Goal: Information Seeking & Learning: Learn about a topic

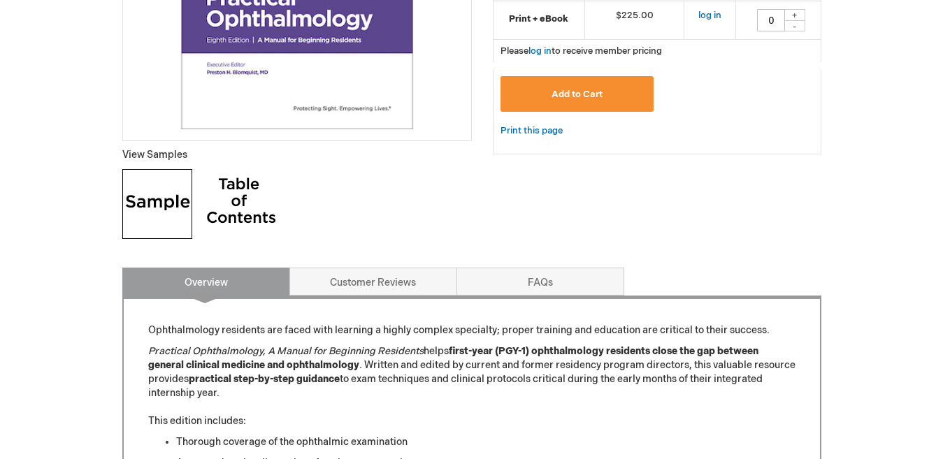
scroll to position [489, 0]
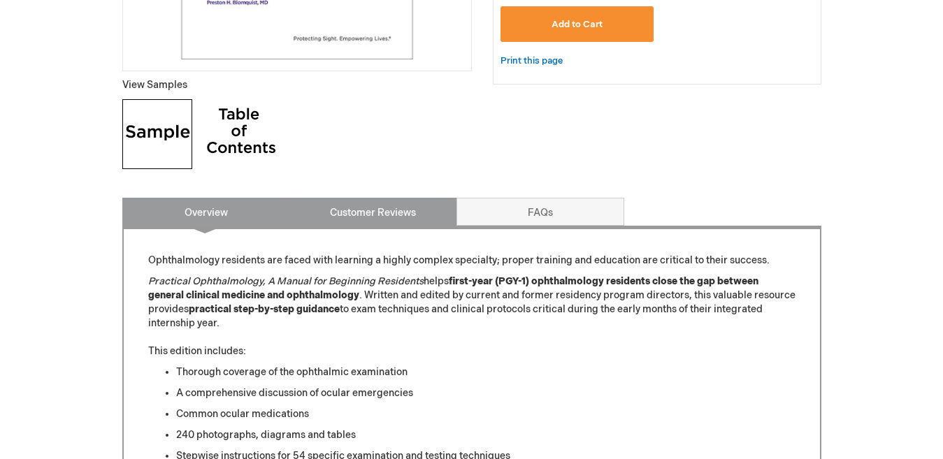
click at [379, 223] on link "Customer Reviews" at bounding box center [373, 212] width 168 height 28
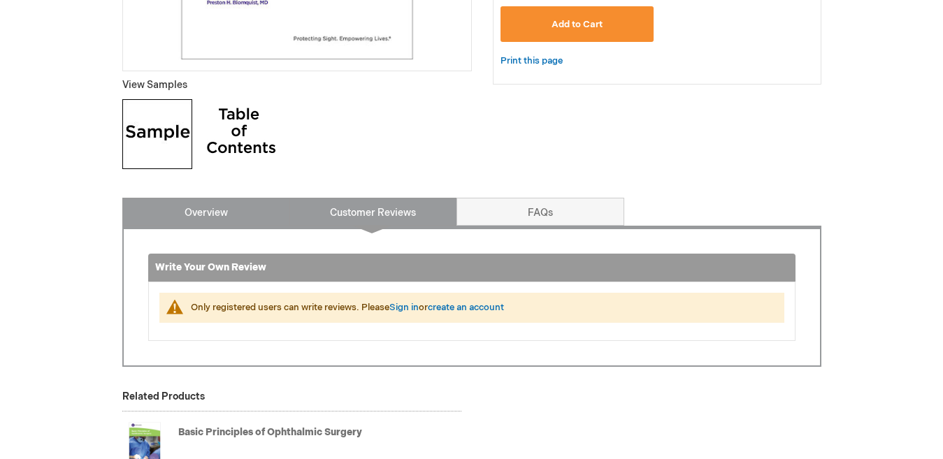
click at [205, 203] on link "Overview" at bounding box center [206, 212] width 168 height 28
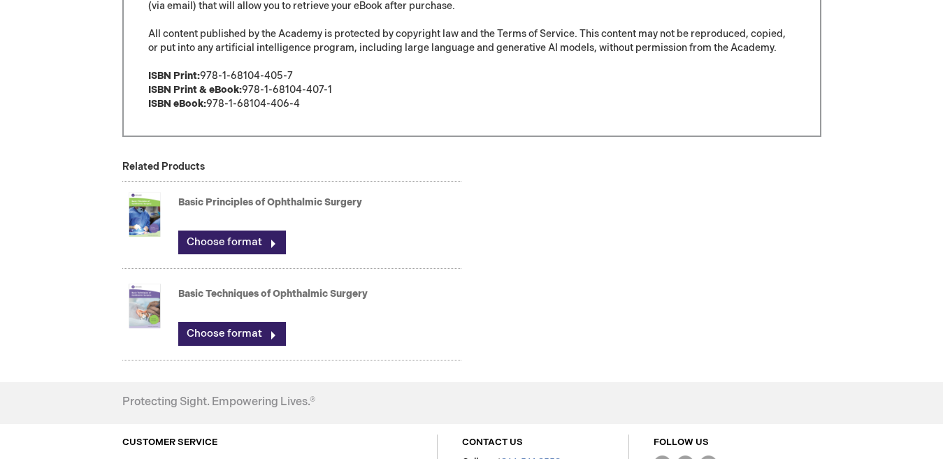
scroll to position [1106, 0]
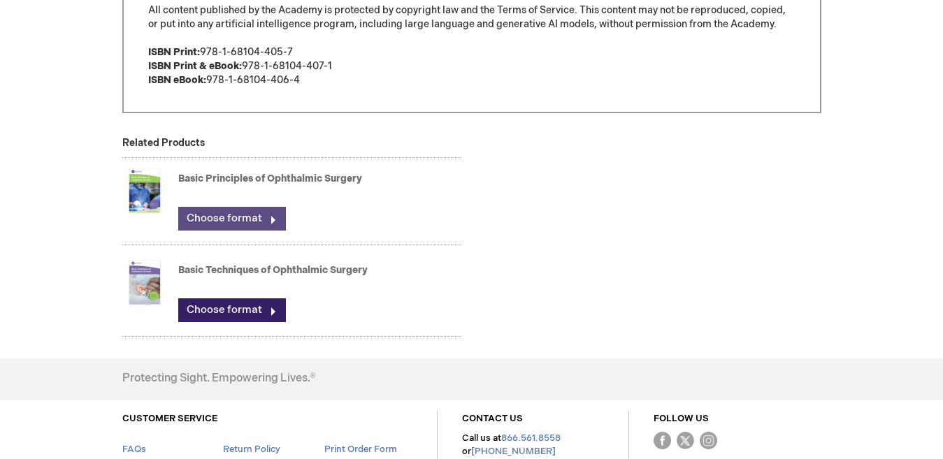
click at [242, 223] on link "Choose format" at bounding box center [232, 219] width 108 height 24
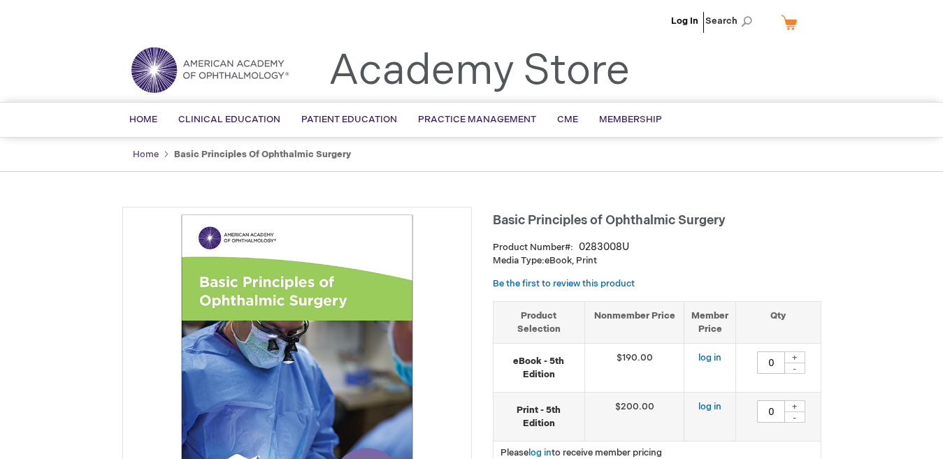
click at [139, 152] on link "Home" at bounding box center [146, 154] width 26 height 11
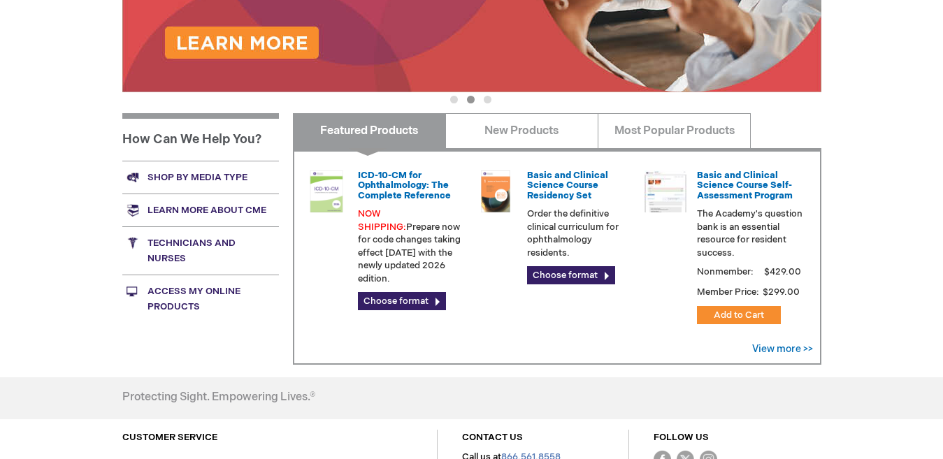
scroll to position [382, 0]
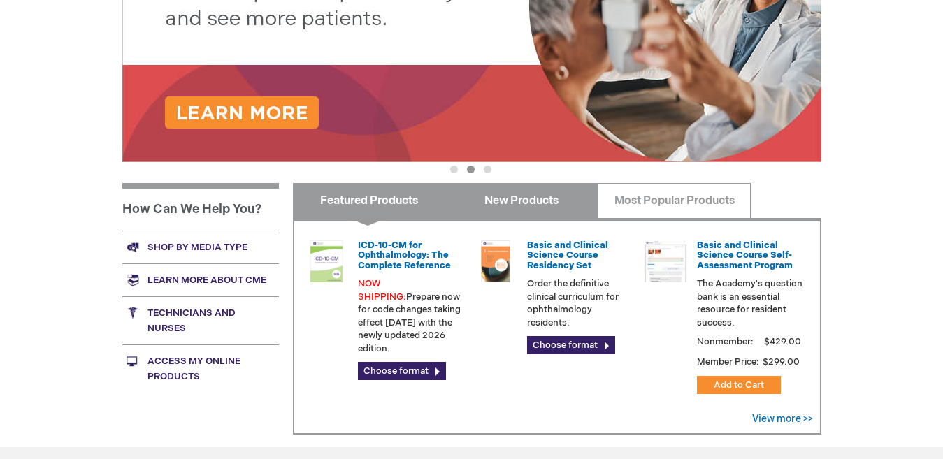
click at [501, 197] on link "New Products" at bounding box center [521, 200] width 153 height 35
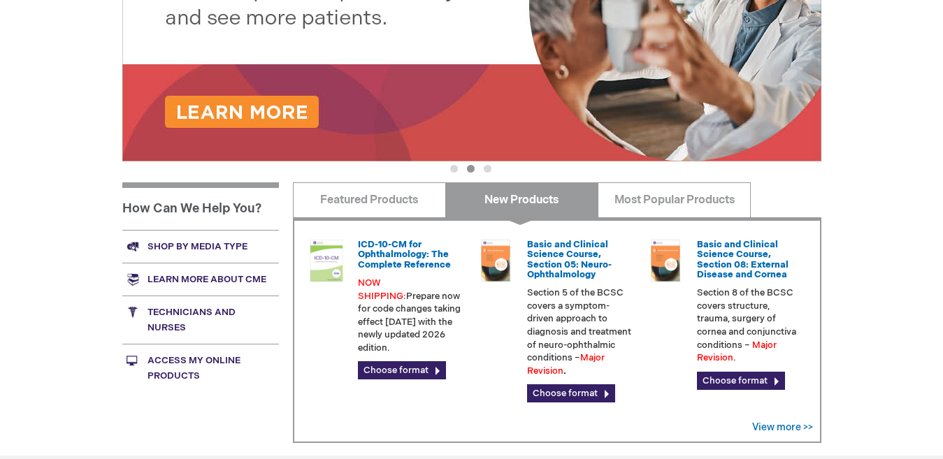
scroll to position [391, 0]
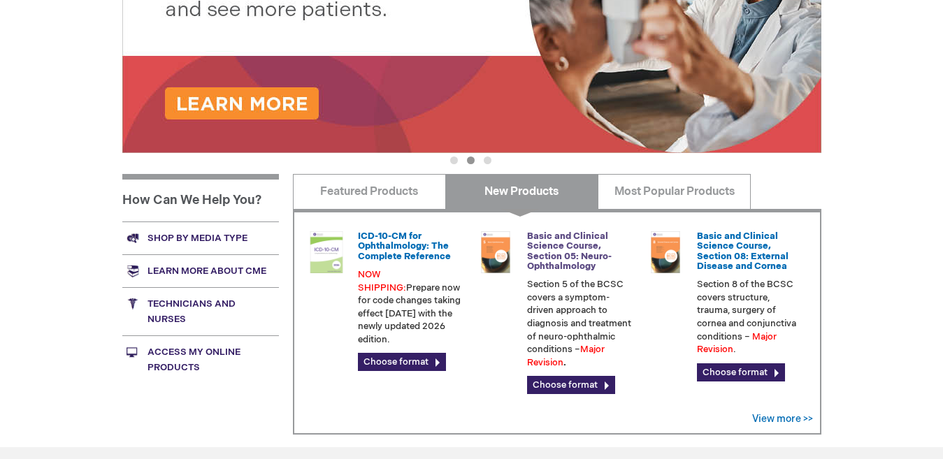
click at [565, 242] on link "Basic and Clinical Science Course, Section 05: Neuro-Ophthalmology" at bounding box center [569, 251] width 85 height 41
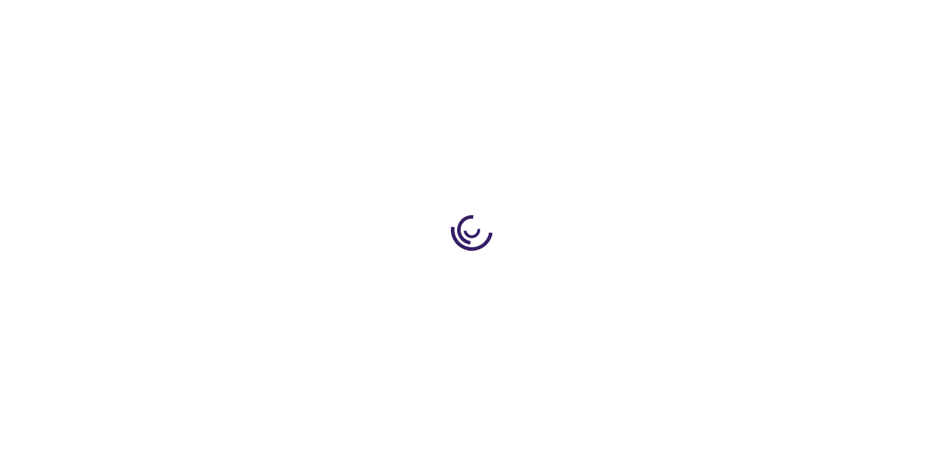
type input "0"
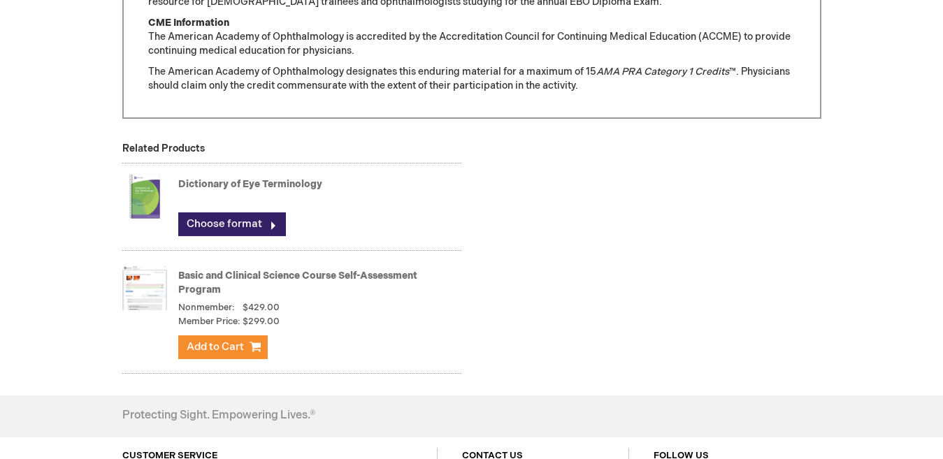
scroll to position [1468, 0]
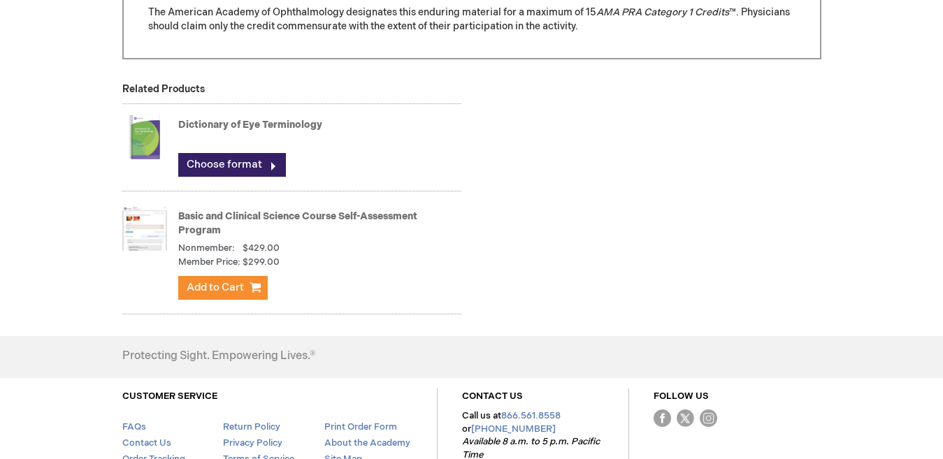
click at [273, 129] on link "Dictionary of Eye Terminology" at bounding box center [250, 125] width 144 height 12
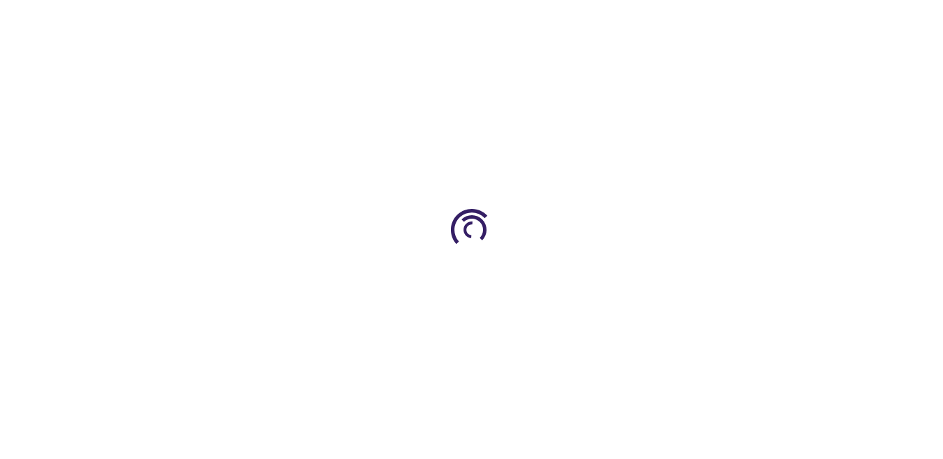
type input "0"
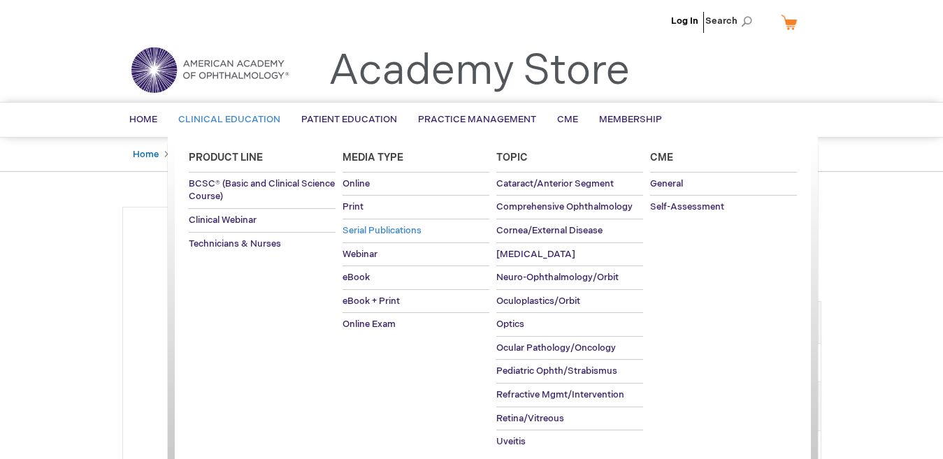
click at [390, 230] on span "Serial Publications" at bounding box center [381, 230] width 79 height 11
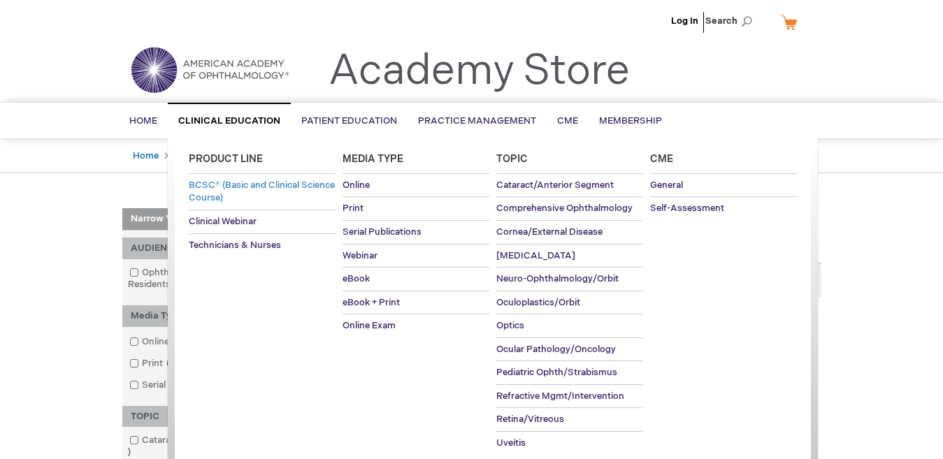
click at [287, 191] on link "BCSC® (Basic and Clinical Science Course)" at bounding box center [262, 192] width 147 height 36
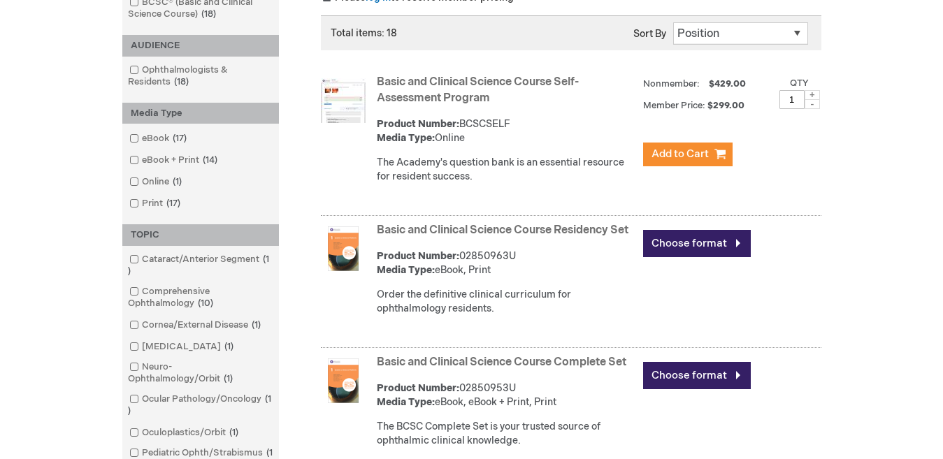
scroll to position [280, 0]
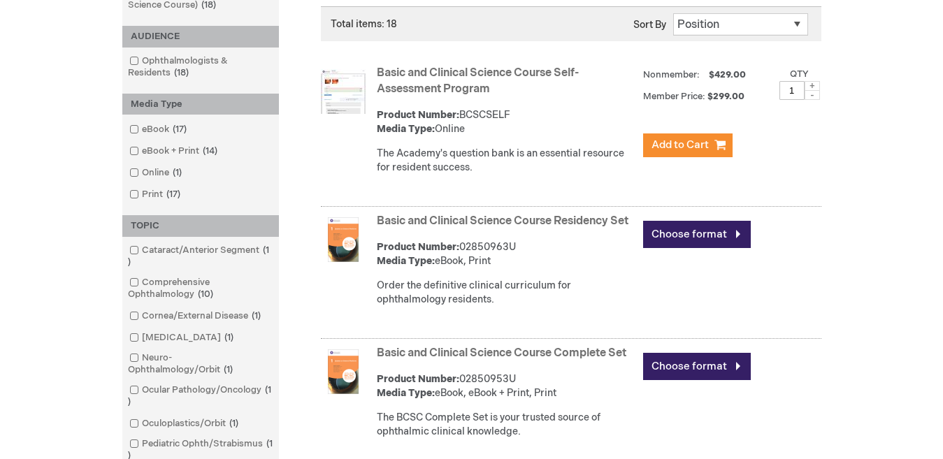
click at [542, 220] on link "Basic and Clinical Science Course Residency Set" at bounding box center [503, 221] width 252 height 13
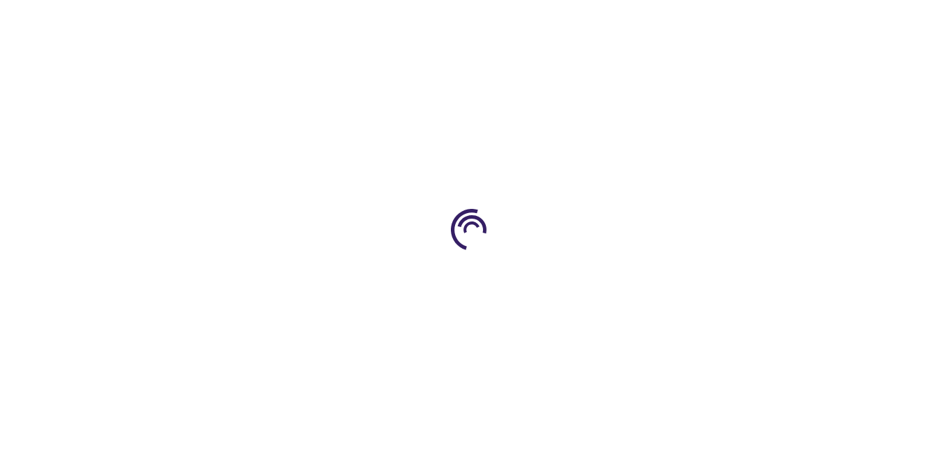
type input "0"
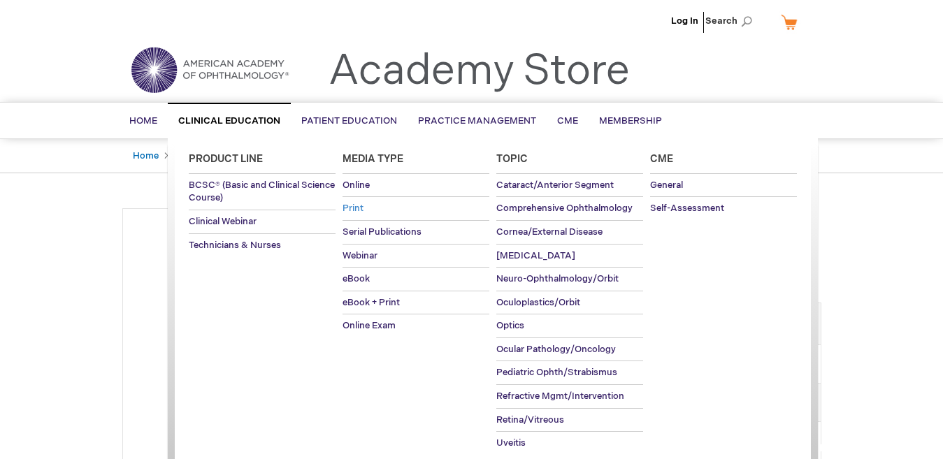
click at [363, 206] on link "Print" at bounding box center [415, 208] width 147 height 23
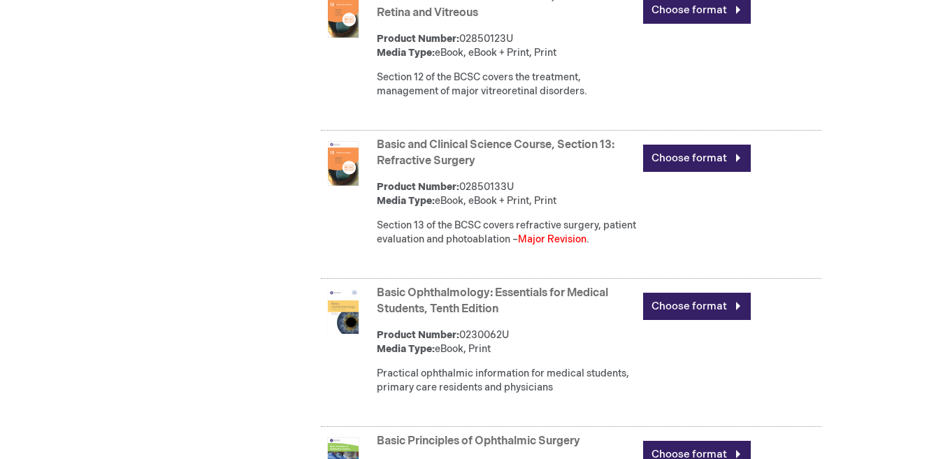
scroll to position [2306, 0]
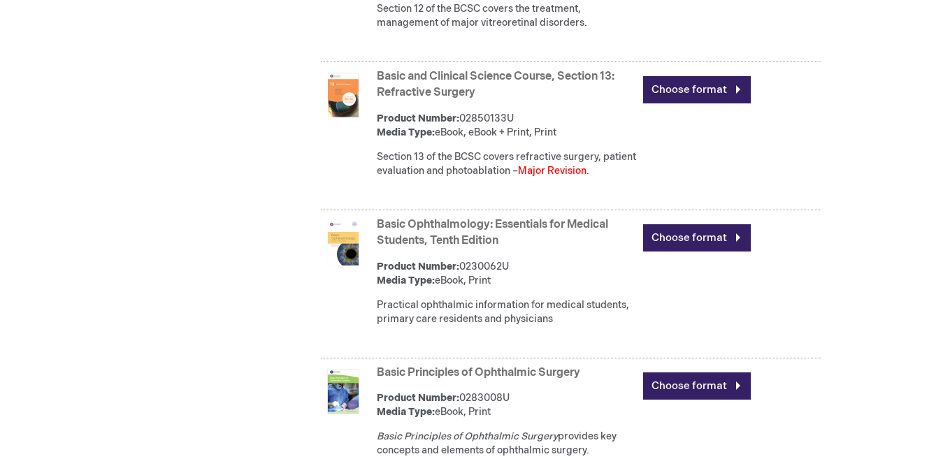
click at [473, 247] on link "Basic Ophthalmology: Essentials for Medical Students, Tenth Edition" at bounding box center [492, 232] width 231 height 29
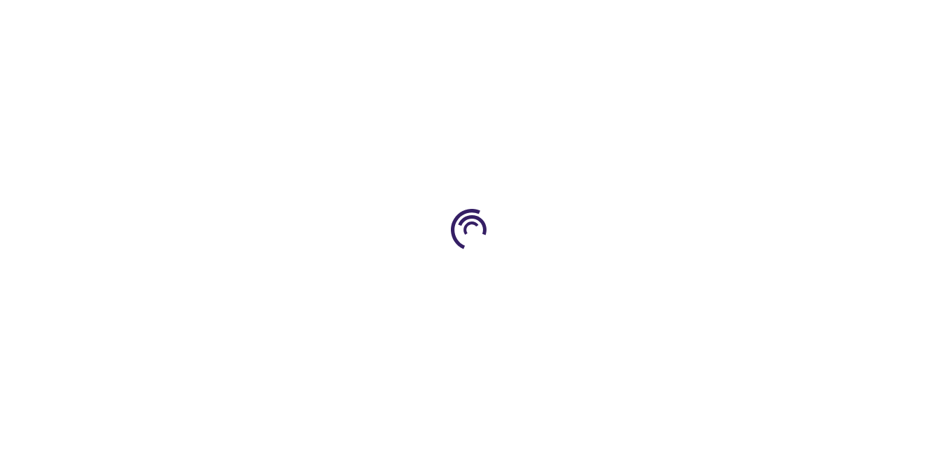
type input "0"
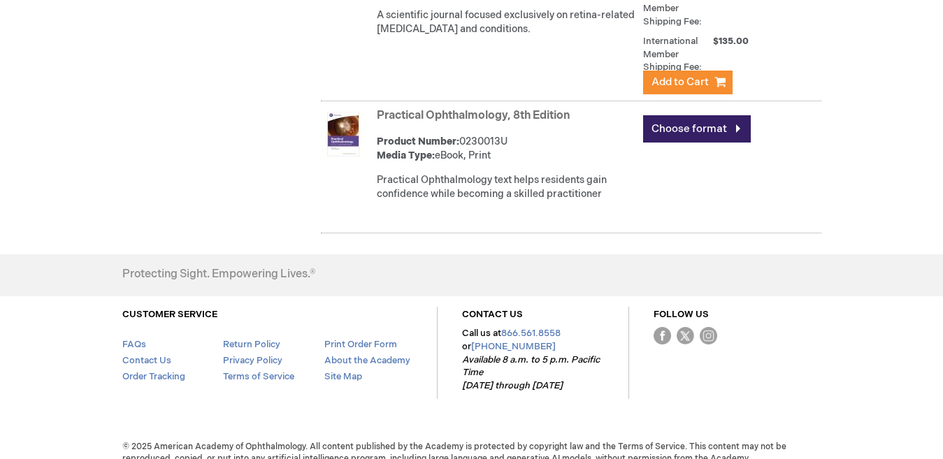
scroll to position [3756, 0]
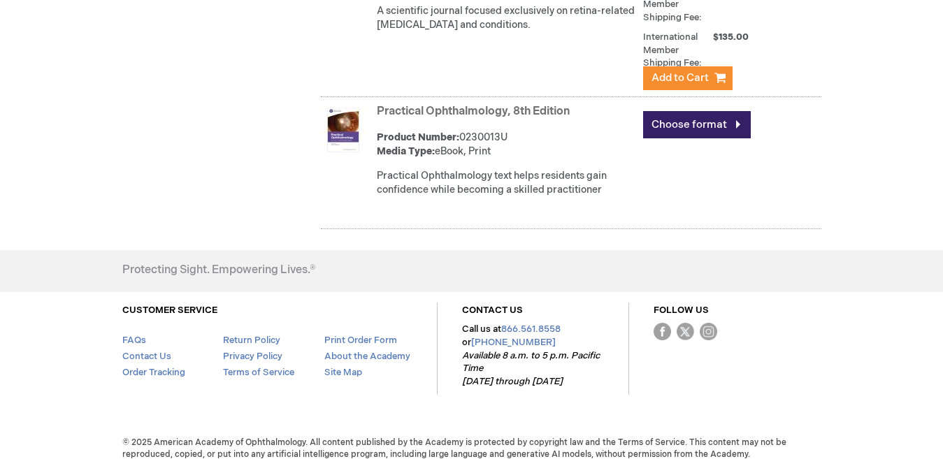
click at [488, 118] on link "Practical Ophthalmology, 8th Edition" at bounding box center [473, 111] width 193 height 13
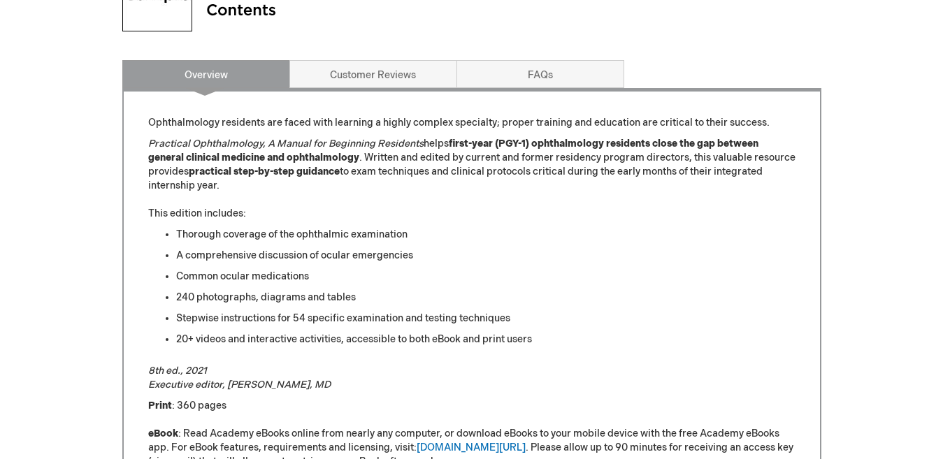
scroll to position [629, 0]
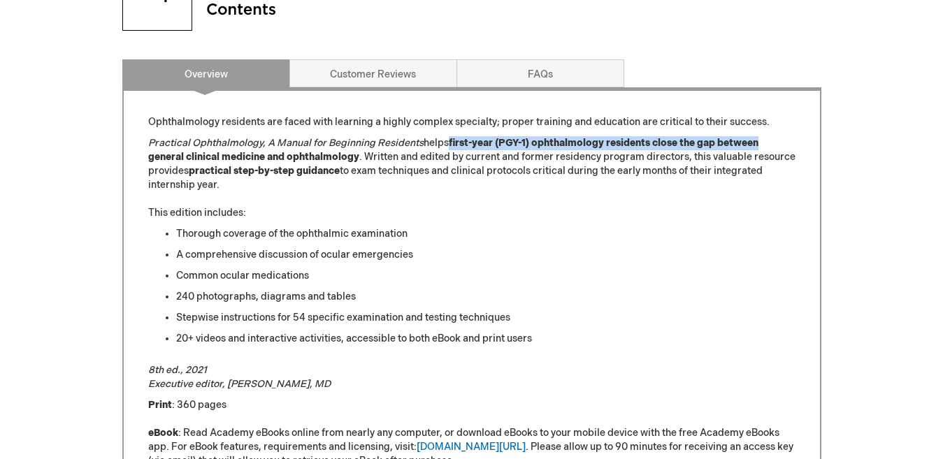
drag, startPoint x: 450, startPoint y: 142, endPoint x: 791, endPoint y: 138, distance: 341.0
click at [791, 138] on p "Practical Ophthalmology, A Manual for Beginning Residents helps first-year (PGY…" at bounding box center [471, 178] width 647 height 84
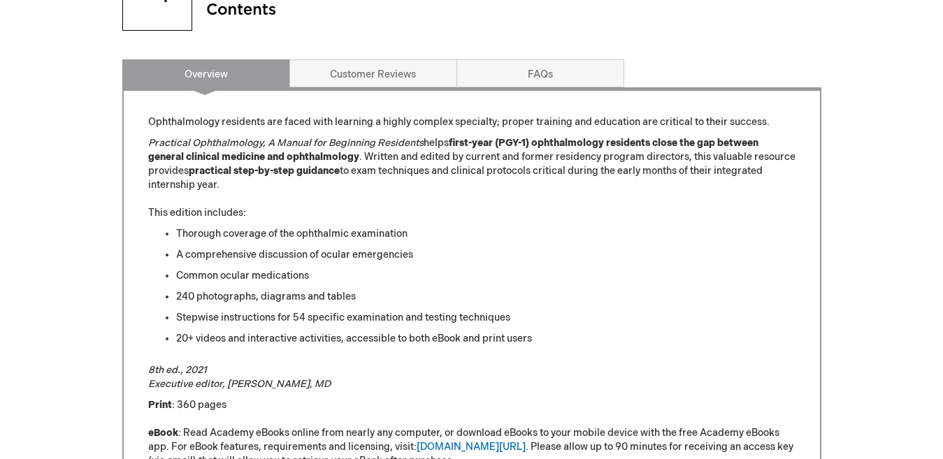
click at [358, 184] on p "Practical Ophthalmology, A Manual for Beginning Residents helps first-year (PGY…" at bounding box center [471, 178] width 647 height 84
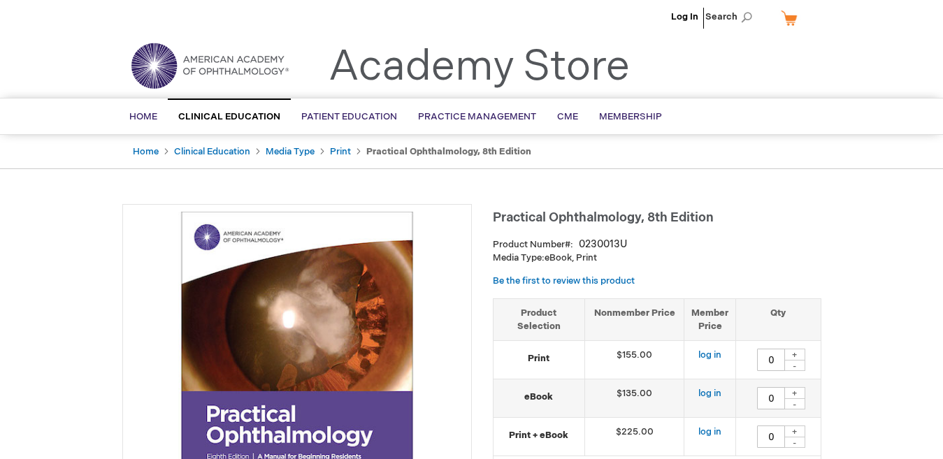
scroll to position [0, 0]
